Goal: Task Accomplishment & Management: Manage account settings

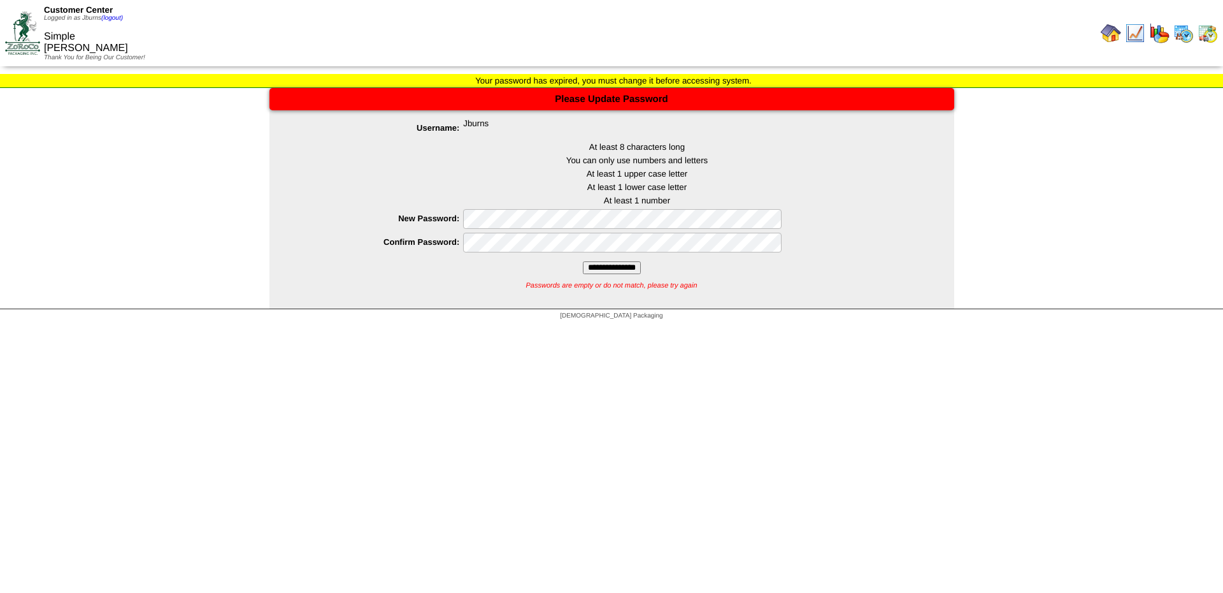
click at [1050, 322] on div "[DEMOGRAPHIC_DATA] Packaging" at bounding box center [611, 317] width 1223 height 17
click at [119, 19] on link "(logout)" at bounding box center [112, 18] width 22 height 7
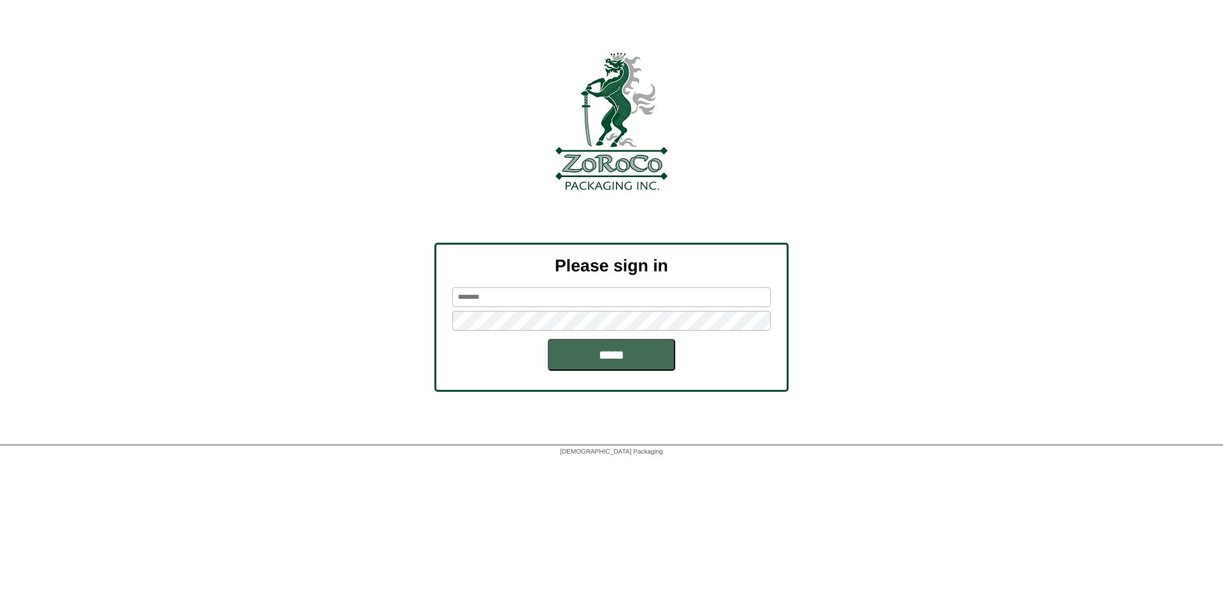
type input "********"
click at [603, 350] on input "*****" at bounding box center [611, 355] width 127 height 32
